Goal: Use online tool/utility: Utilize a website feature to perform a specific function

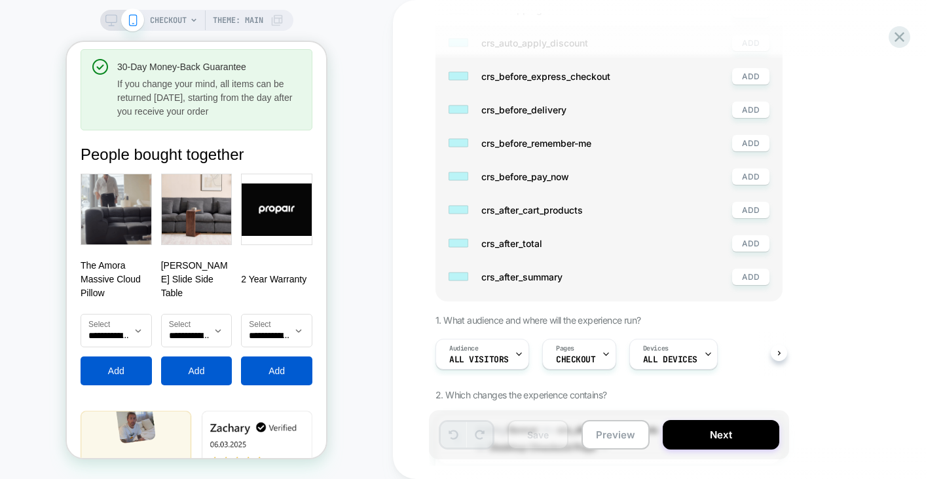
scroll to position [2848, 0]
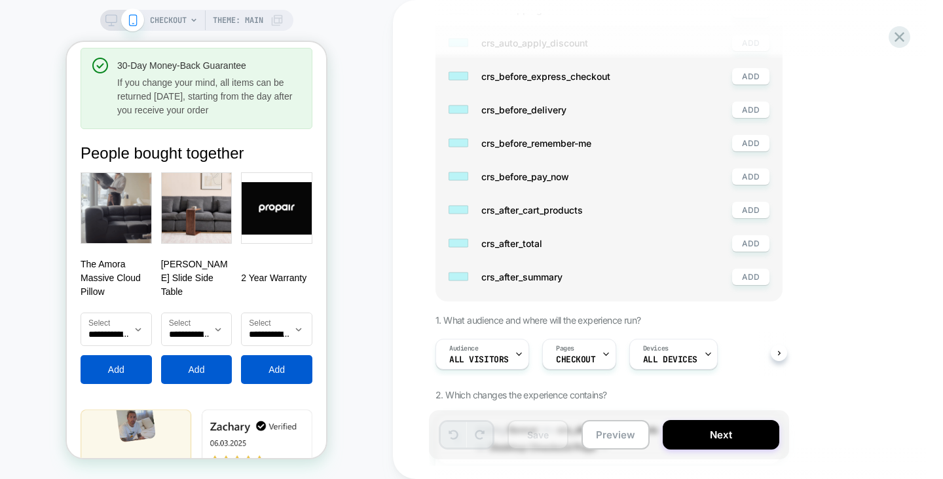
click at [202, 264] on div "**********" at bounding box center [197, 277] width 232 height 211
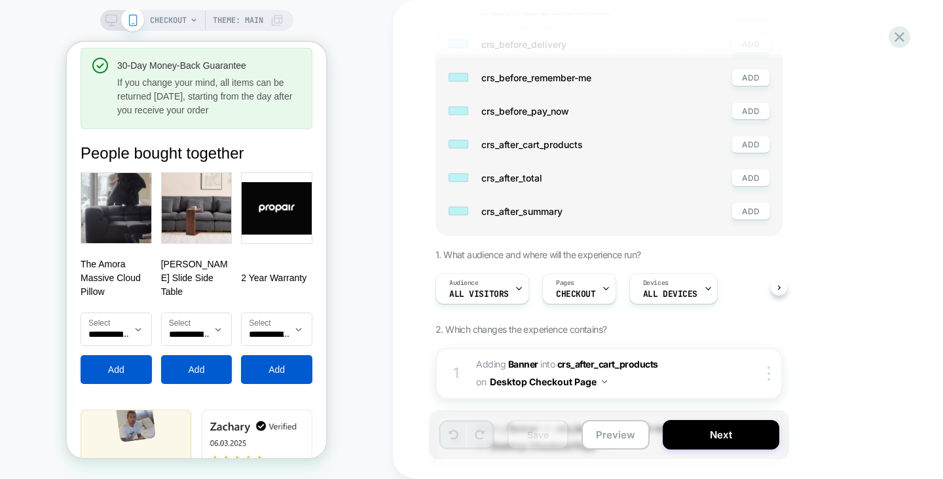
click at [202, 200] on img at bounding box center [196, 207] width 71 height 71
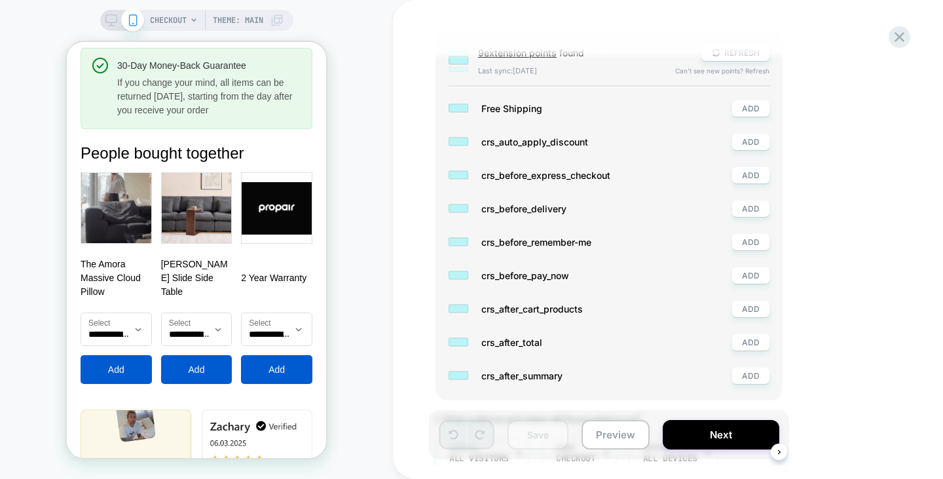
scroll to position [0, 0]
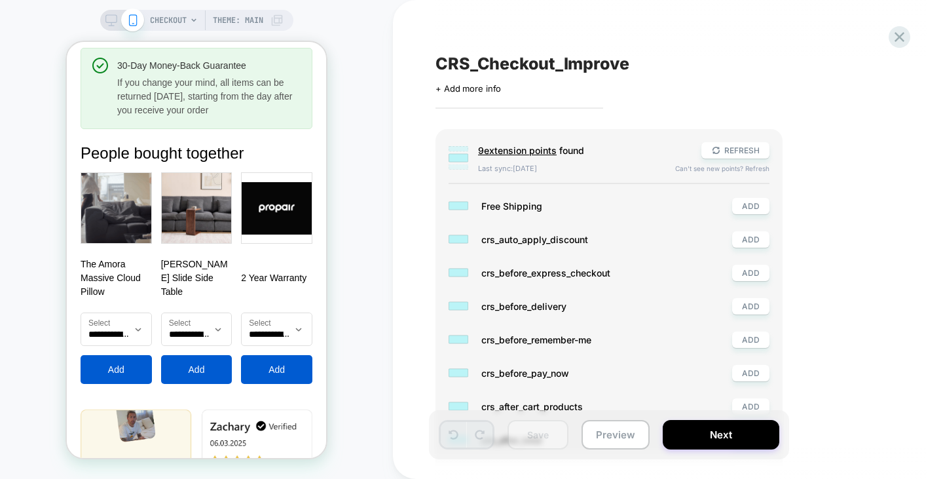
click at [108, 17] on icon at bounding box center [111, 20] width 12 height 12
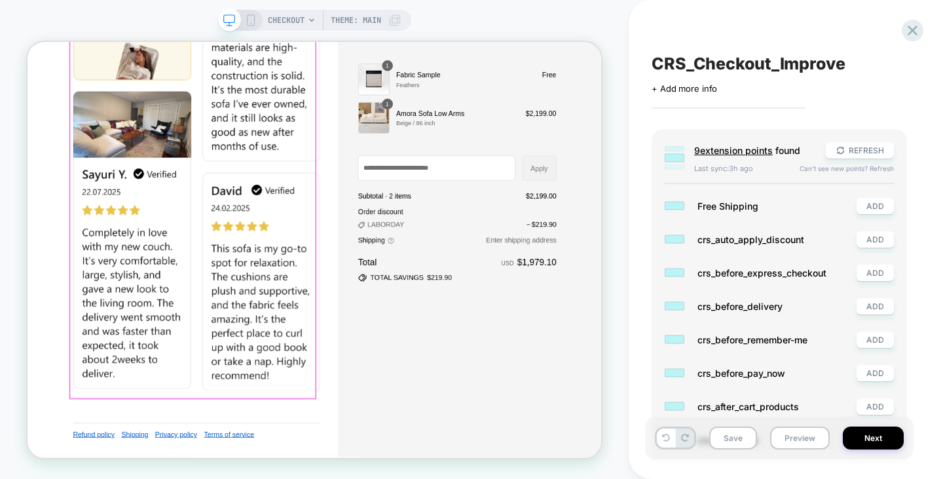
scroll to position [0, 1]
click at [916, 33] on icon at bounding box center [913, 31] width 18 height 18
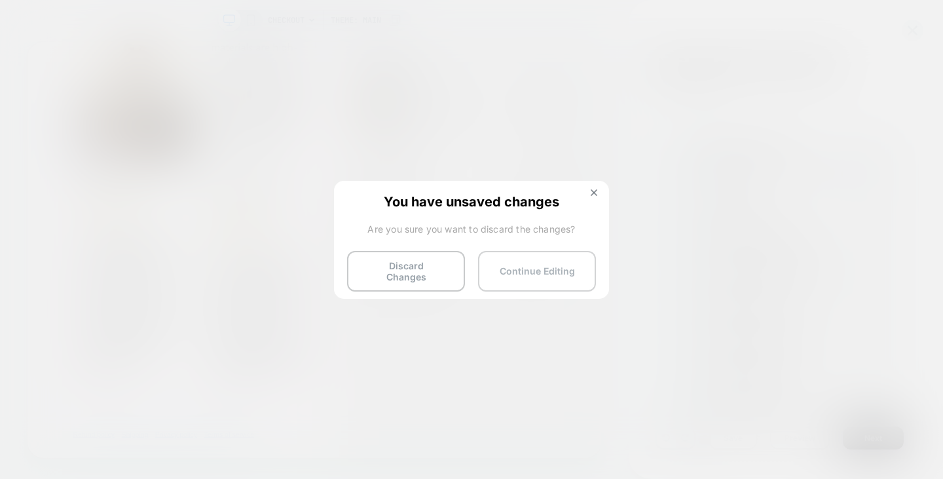
click at [520, 265] on button "Continue Editing" at bounding box center [537, 271] width 118 height 41
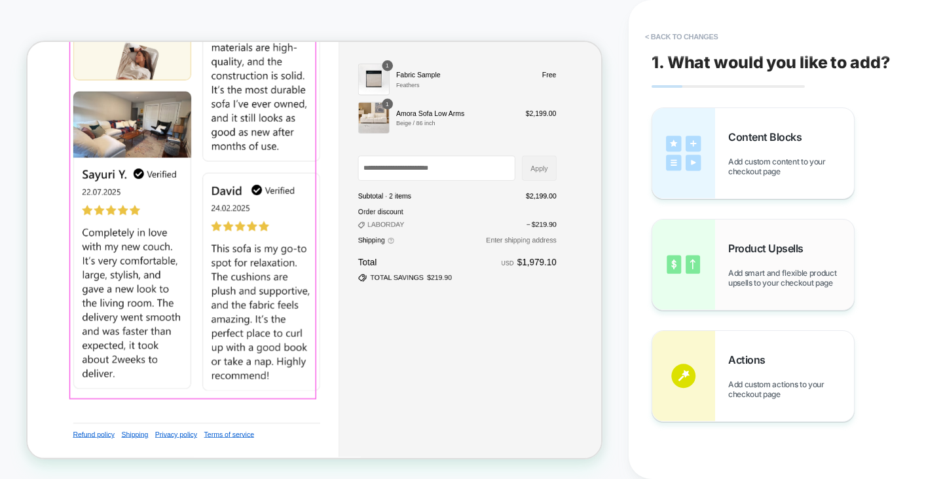
click at [738, 272] on span "Add smart and flexible product upsells to your checkout page" at bounding box center [791, 278] width 126 height 20
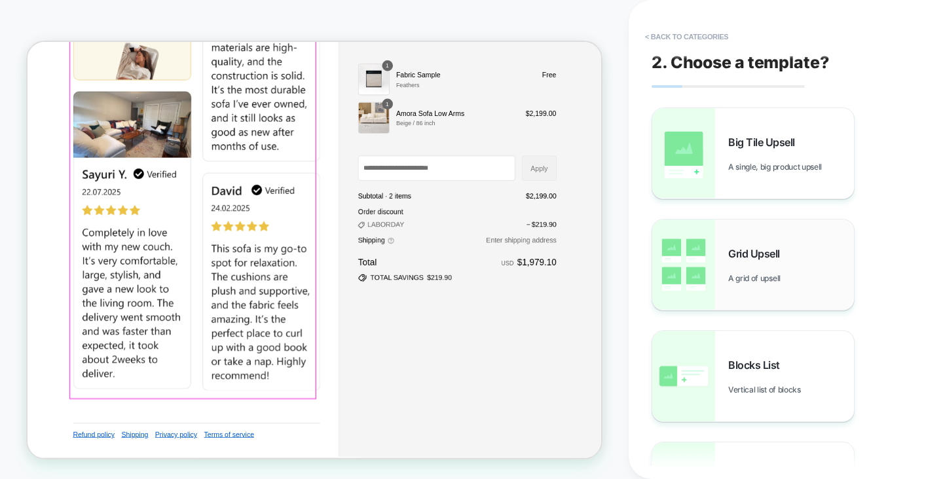
click at [710, 240] on img at bounding box center [683, 264] width 63 height 90
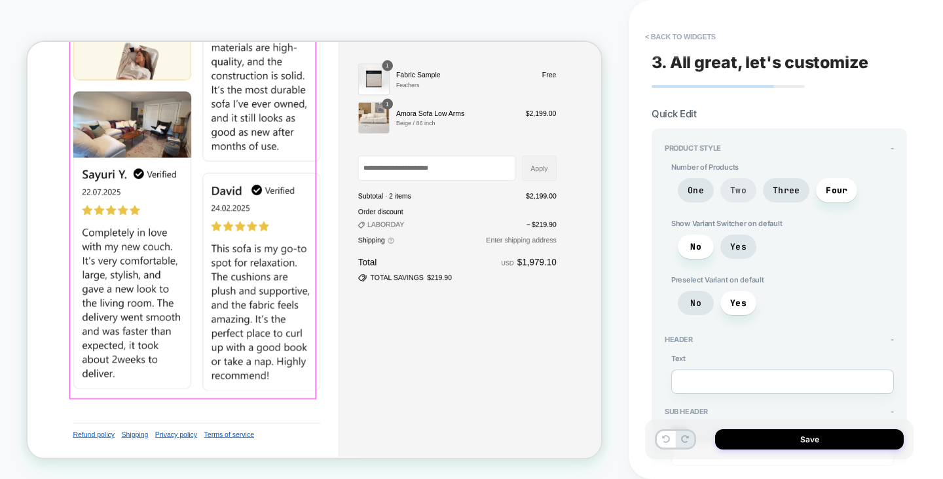
click at [736, 191] on span "Two" at bounding box center [738, 190] width 16 height 11
click at [737, 249] on span "Yes" at bounding box center [738, 246] width 16 height 11
click at [698, 250] on span "No" at bounding box center [696, 246] width 36 height 24
click at [721, 244] on span "Yes" at bounding box center [738, 246] width 36 height 24
click at [699, 255] on span "No" at bounding box center [696, 246] width 36 height 24
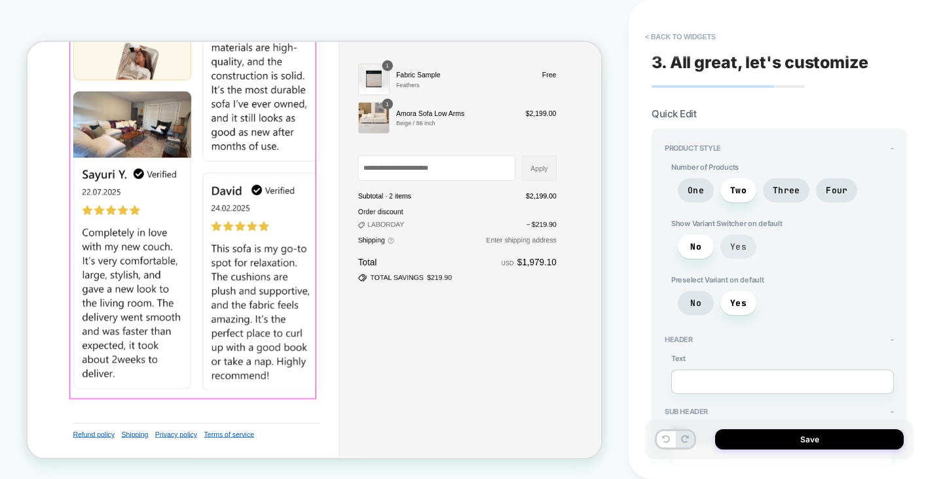
click at [739, 245] on span "Yes" at bounding box center [738, 246] width 16 height 11
click at [701, 250] on span "No" at bounding box center [696, 246] width 36 height 24
type textarea "*"
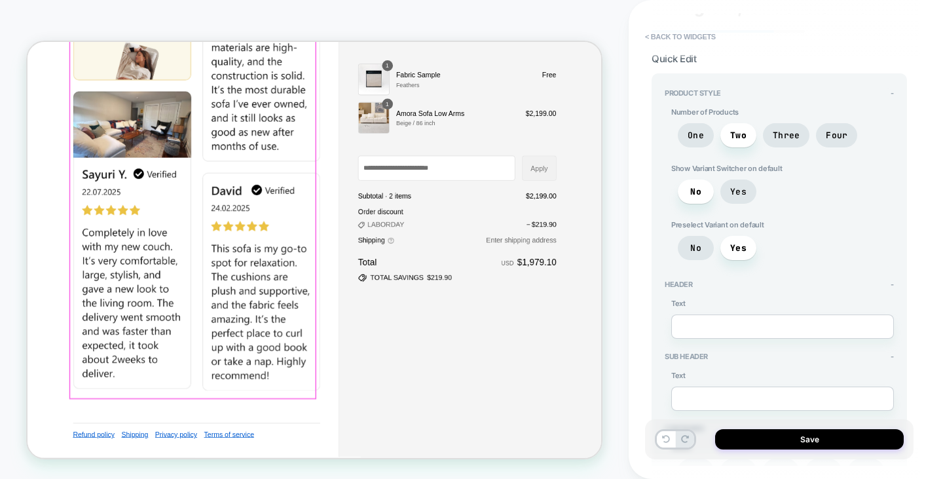
scroll to position [0, 0]
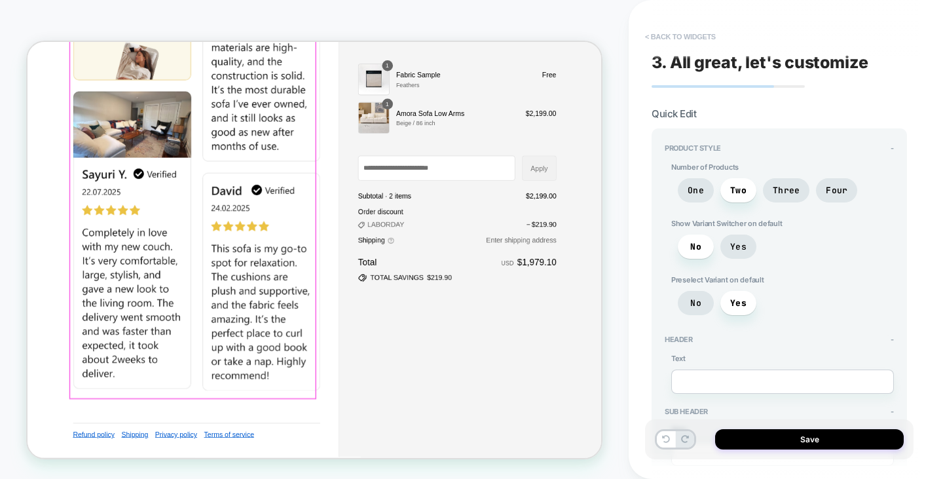
click at [671, 31] on button "< Back to widgets" at bounding box center [680, 36] width 84 height 21
